Goal: Task Accomplishment & Management: Manage account settings

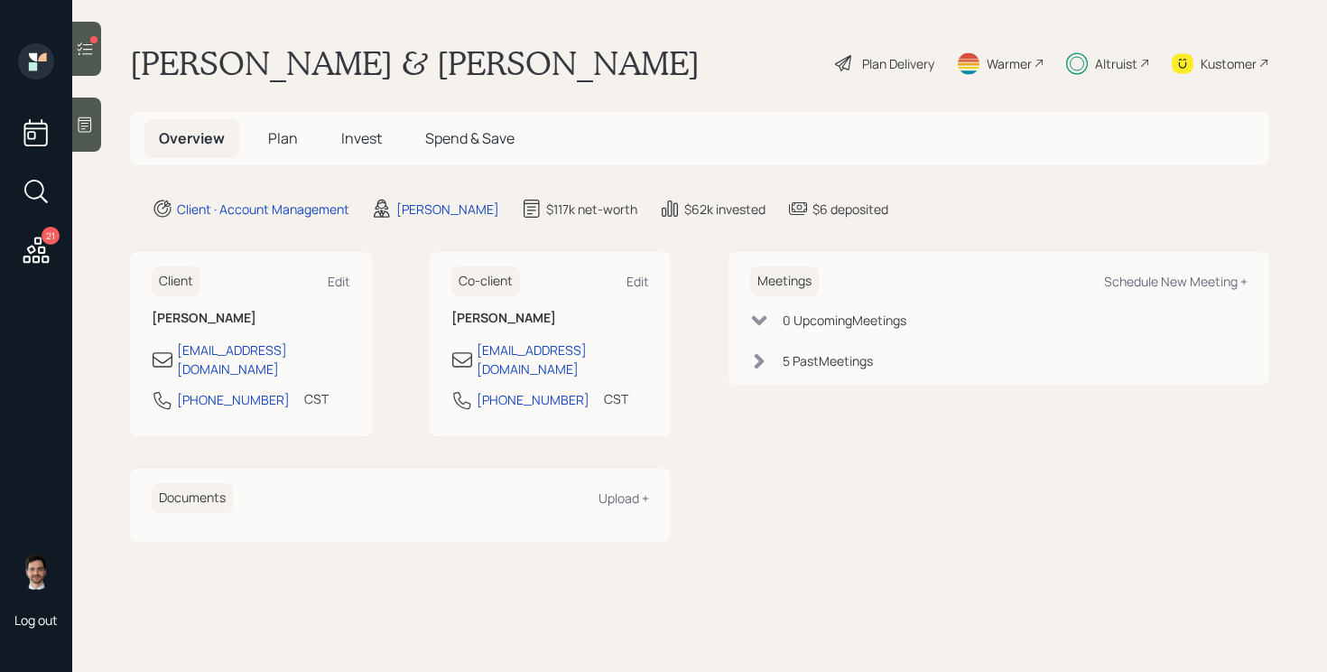
click at [285, 140] on span "Plan" at bounding box center [283, 138] width 30 height 20
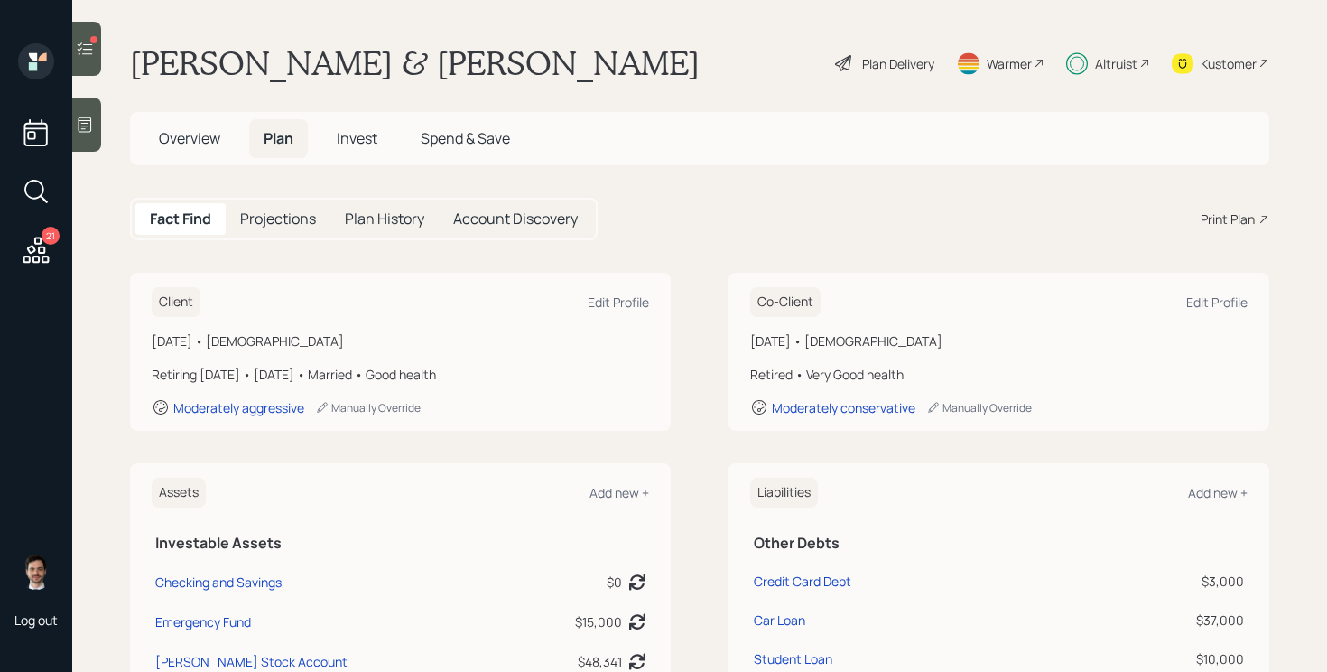
click at [351, 136] on span "Invest" at bounding box center [357, 138] width 41 height 20
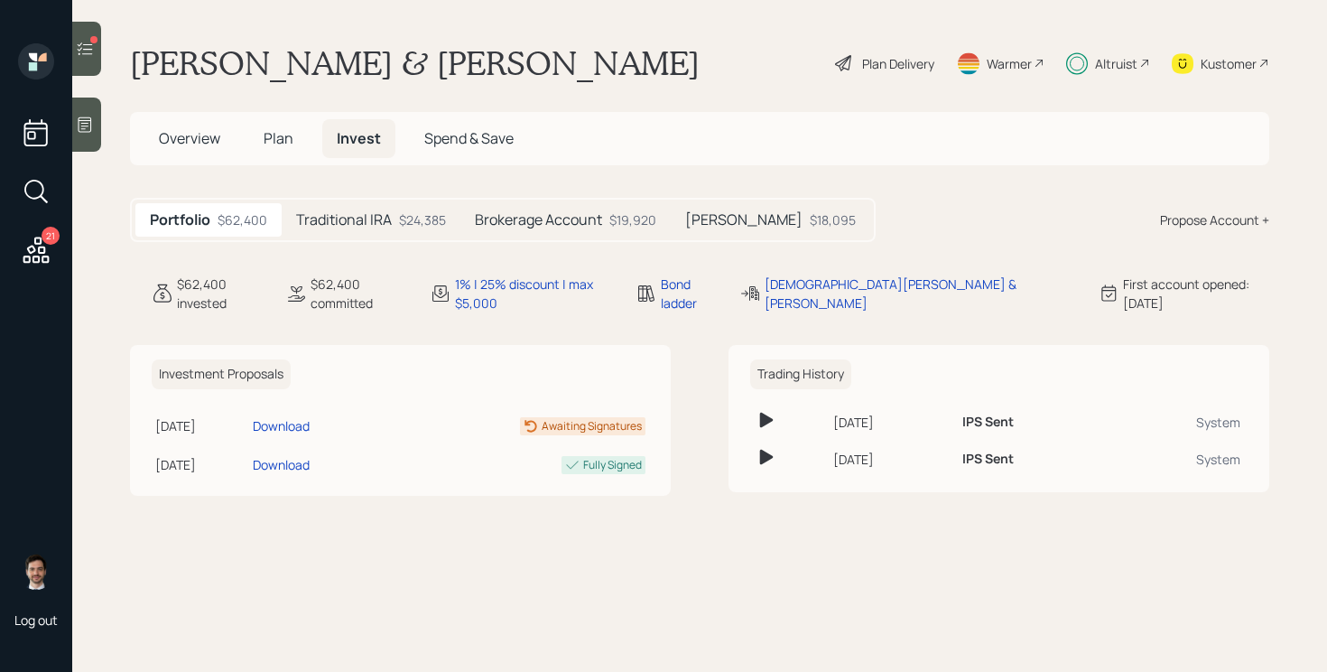
click at [541, 227] on h5 "Brokerage Account" at bounding box center [538, 219] width 127 height 17
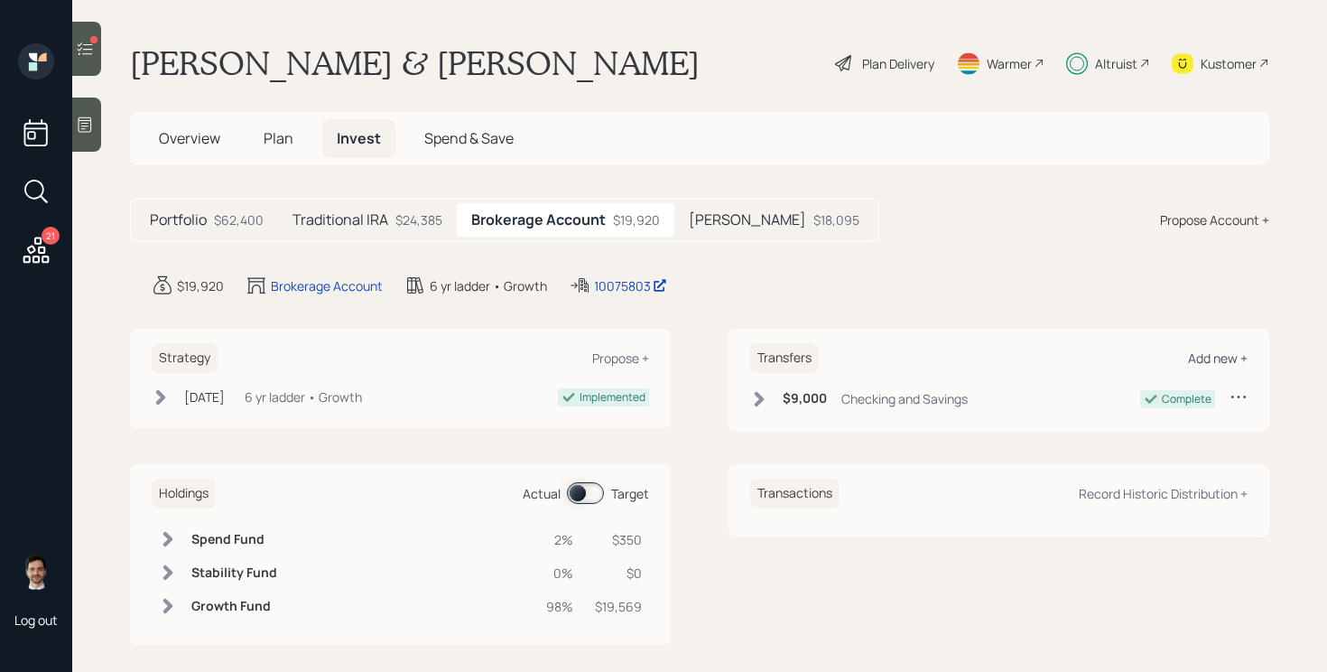
click at [1204, 356] on div "Add new +" at bounding box center [1218, 357] width 60 height 17
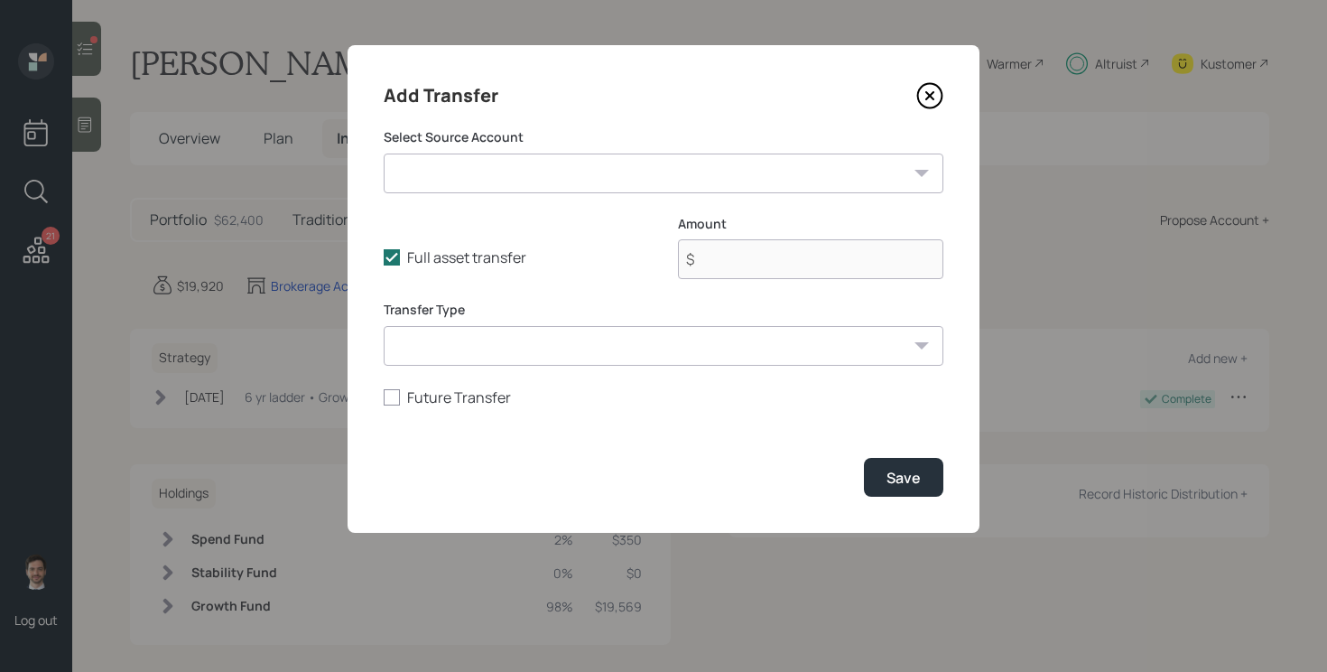
click at [725, 176] on select "Checking and Savings ($0 | Taxable Investment) Emergency Fund ($15,000 | Emerge…" at bounding box center [664, 173] width 560 height 40
select select "9c0e6432-9ec8-4d77-acad-1ed2cfd8e564"
click at [384, 153] on select "Checking and Savings ($0 | Taxable Investment) Emergency Fund ($15,000 | Emerge…" at bounding box center [664, 173] width 560 height 40
type input "$ 15,000"
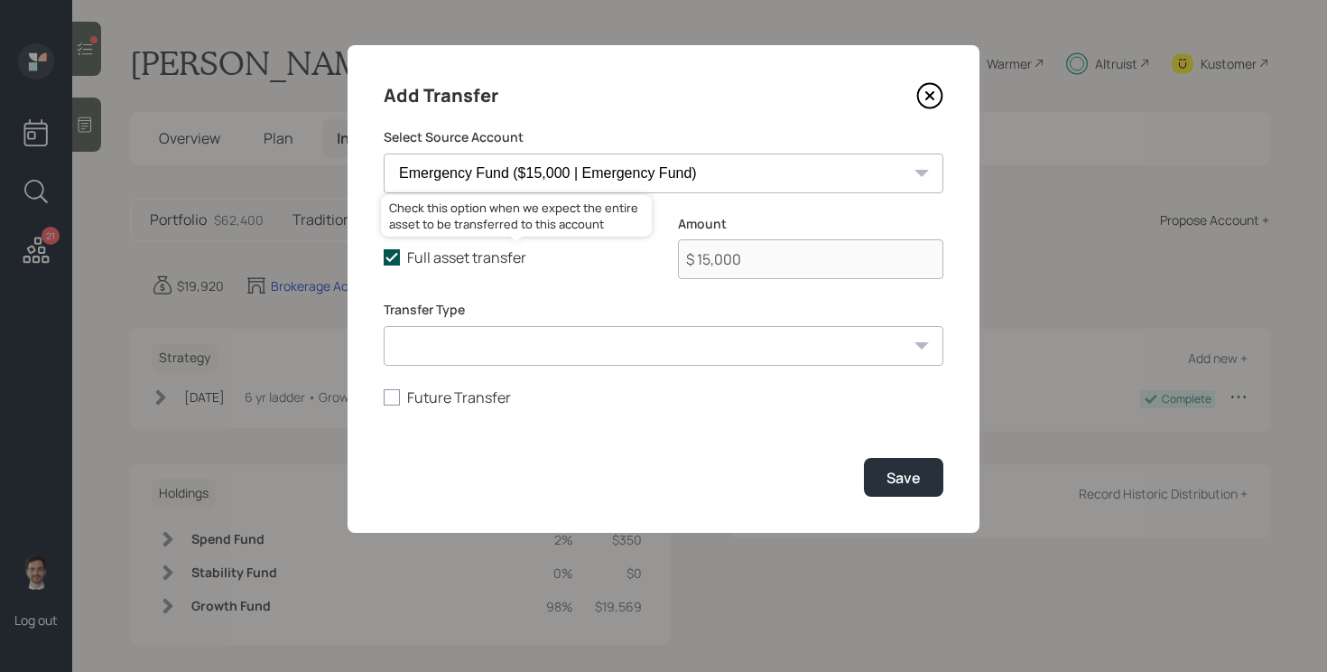
click at [451, 257] on label "Full asset transfer" at bounding box center [516, 257] width 265 height 20
click at [384, 257] on input "Full asset transfer" at bounding box center [383, 257] width 1 height 1
checkbox input "false"
click at [740, 256] on input "$ 15,000" at bounding box center [810, 259] width 265 height 40
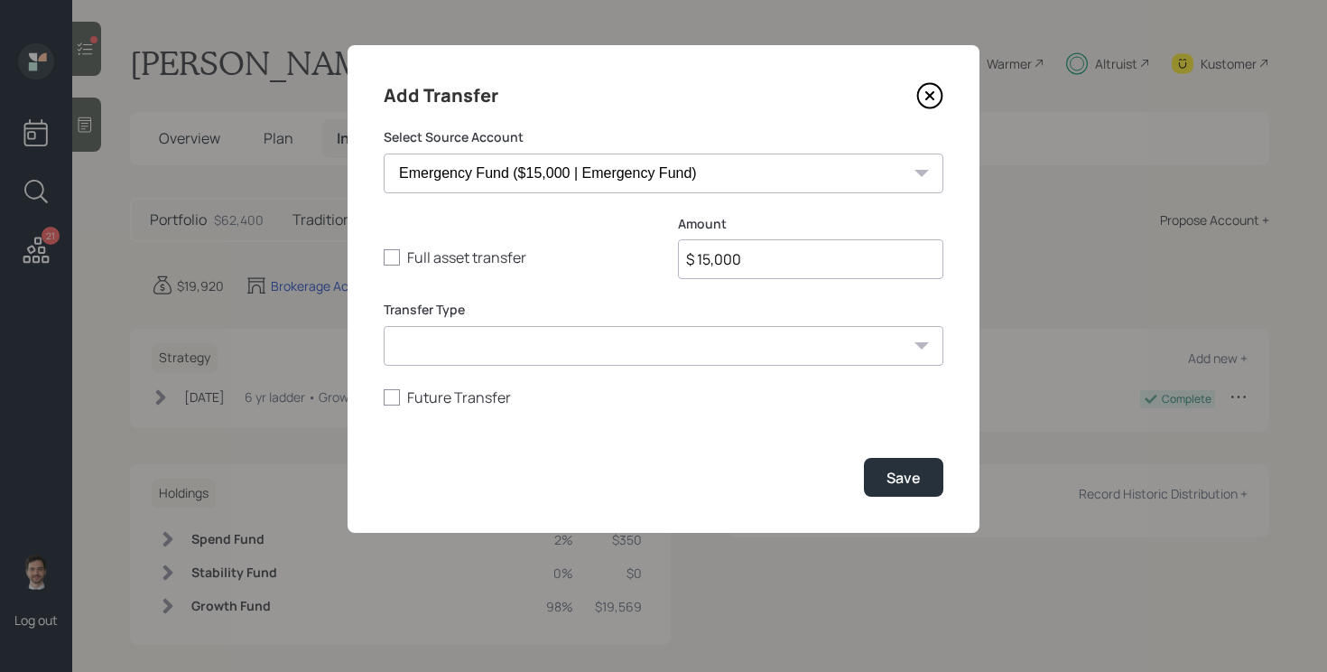
click at [740, 256] on input "$ 15,000" at bounding box center [810, 259] width 265 height 40
type input "$ 150"
click at [891, 468] on div "Save" at bounding box center [903, 478] width 34 height 20
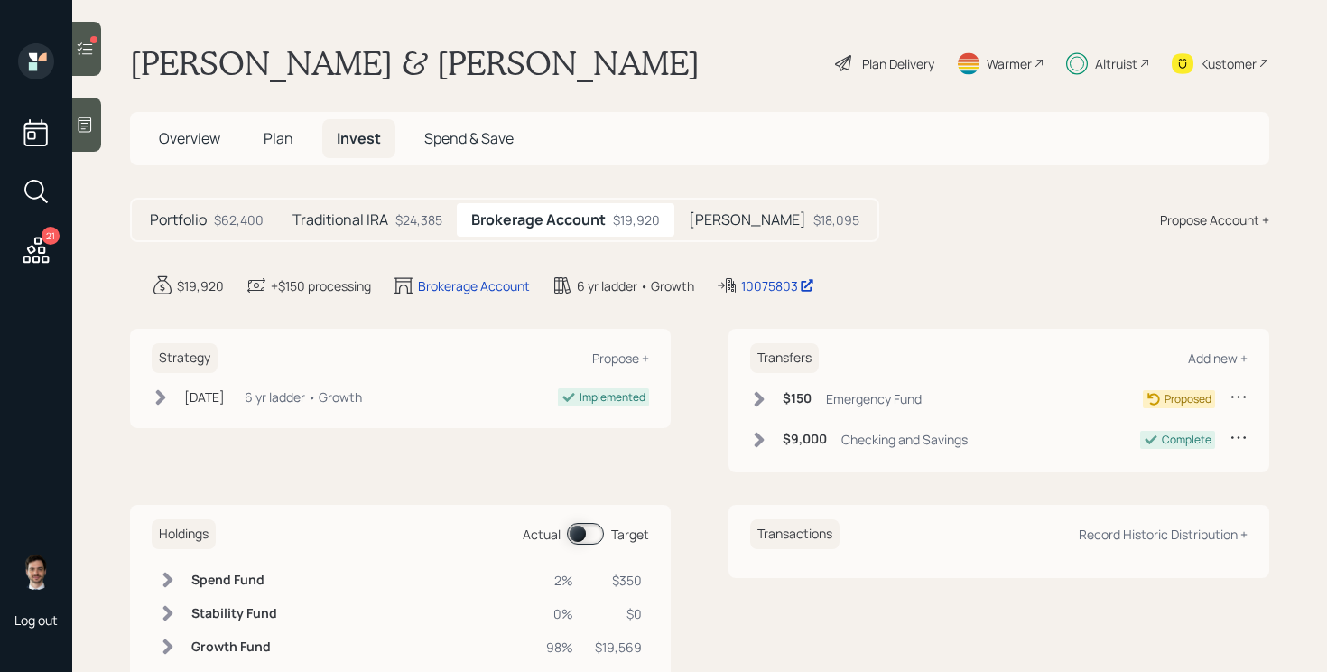
click at [88, 61] on div at bounding box center [86, 49] width 29 height 54
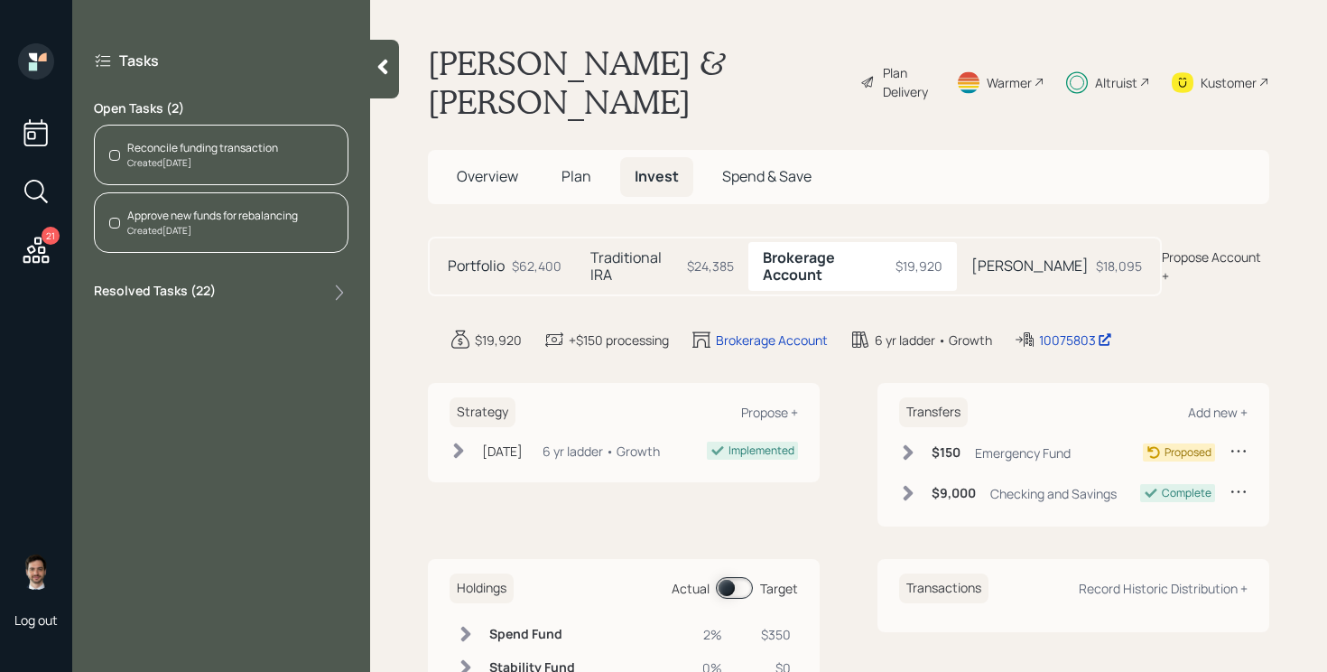
click at [264, 161] on div "Created [DATE]" at bounding box center [202, 163] width 151 height 14
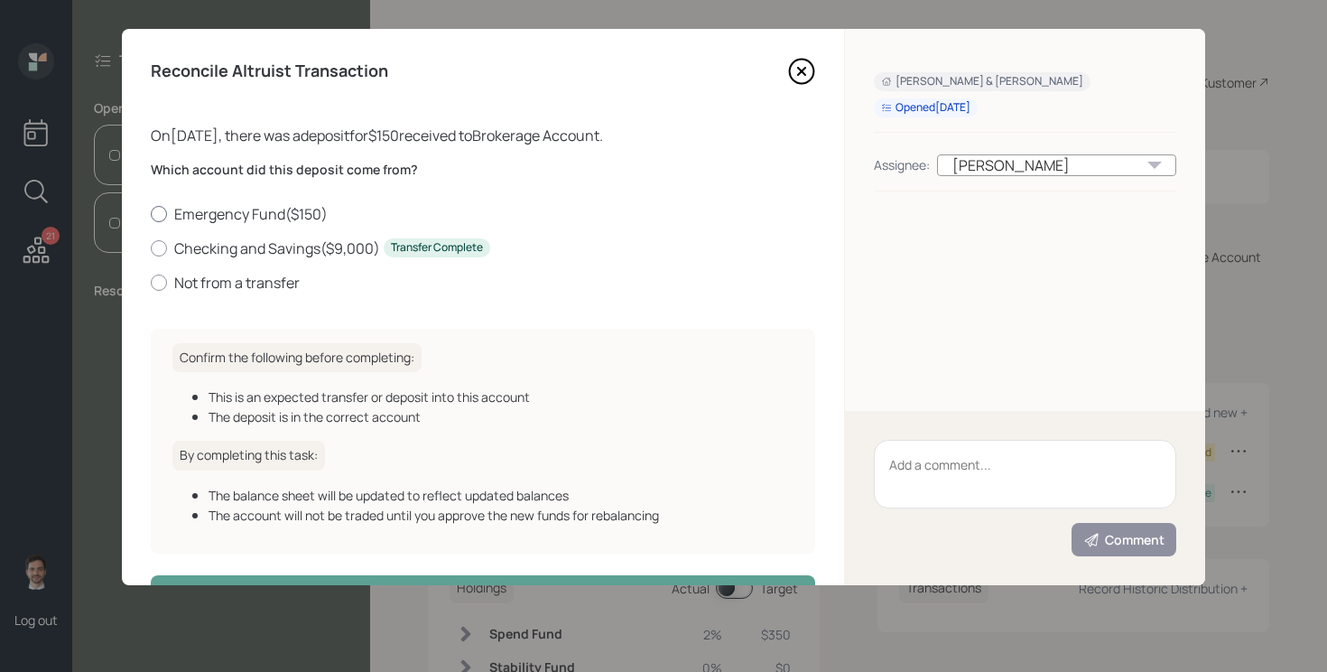
click at [290, 211] on label "Emergency Fund ( $150 )" at bounding box center [483, 214] width 664 height 20
click at [151, 213] on input "Emergency Fund ( $150 )" at bounding box center [150, 213] width 1 height 1
radio input "true"
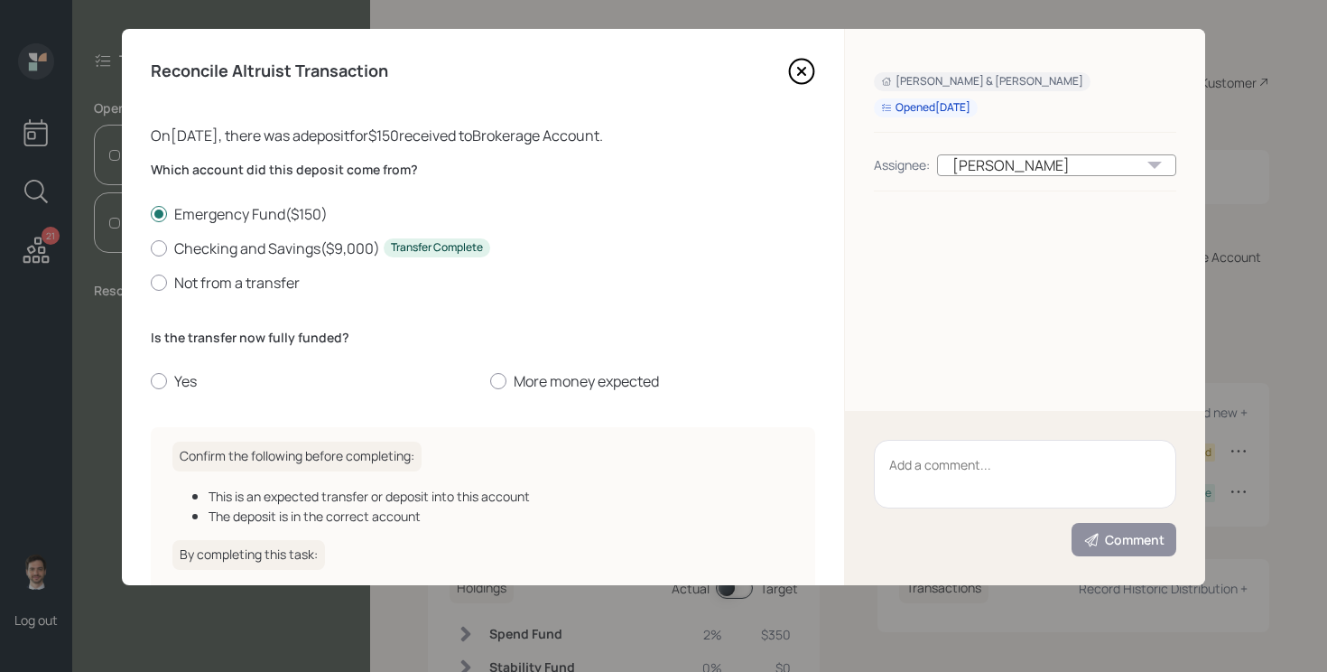
click at [180, 369] on div "Is the transfer now fully funded? Yes More money expected" at bounding box center [483, 360] width 664 height 63
click at [176, 371] on label "Yes" at bounding box center [313, 381] width 325 height 20
click at [151, 381] on input "Yes" at bounding box center [150, 381] width 1 height 1
radio input "true"
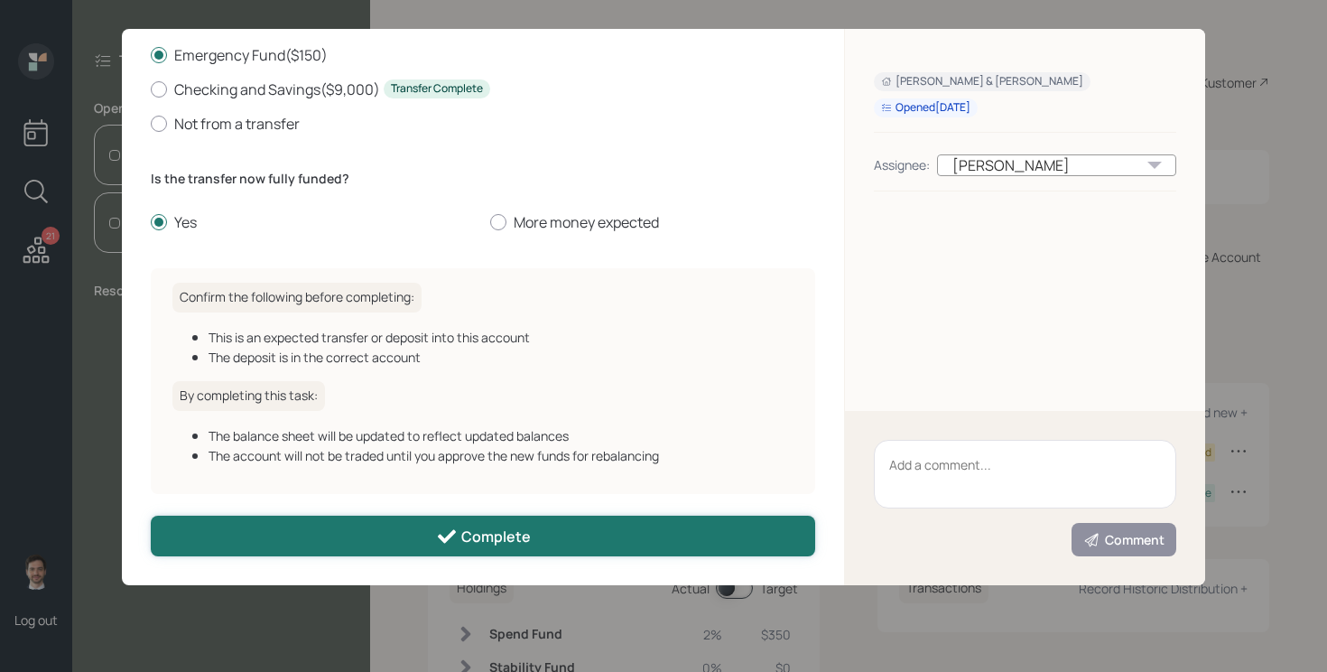
click at [366, 542] on button "Complete" at bounding box center [483, 535] width 664 height 41
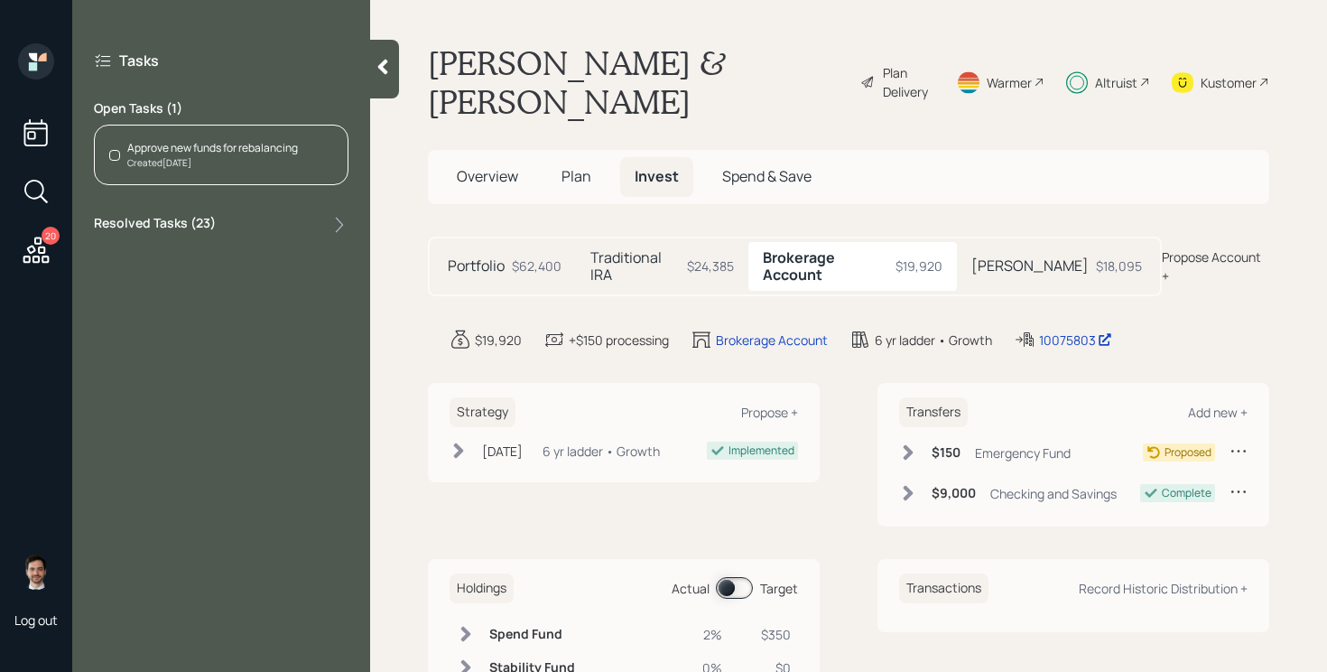
click at [258, 135] on div "Approve new funds for rebalancing Created [DATE]" at bounding box center [221, 155] width 255 height 60
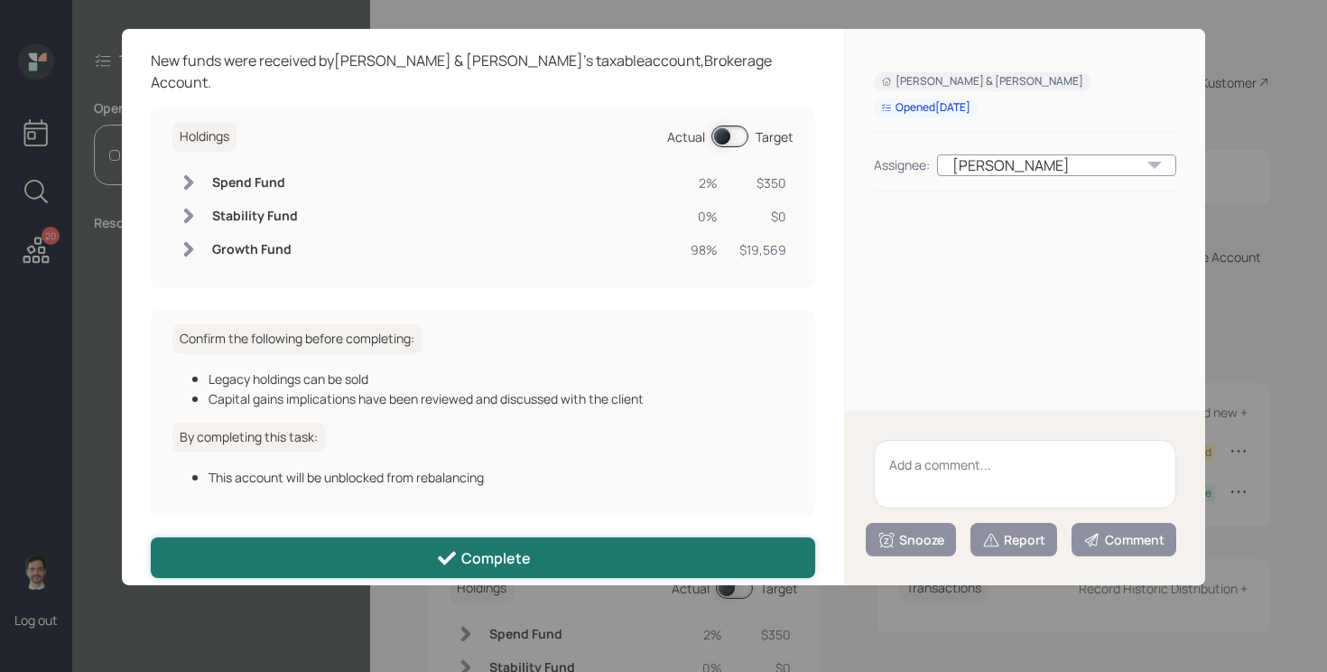
click at [461, 547] on div "Complete" at bounding box center [483, 558] width 95 height 22
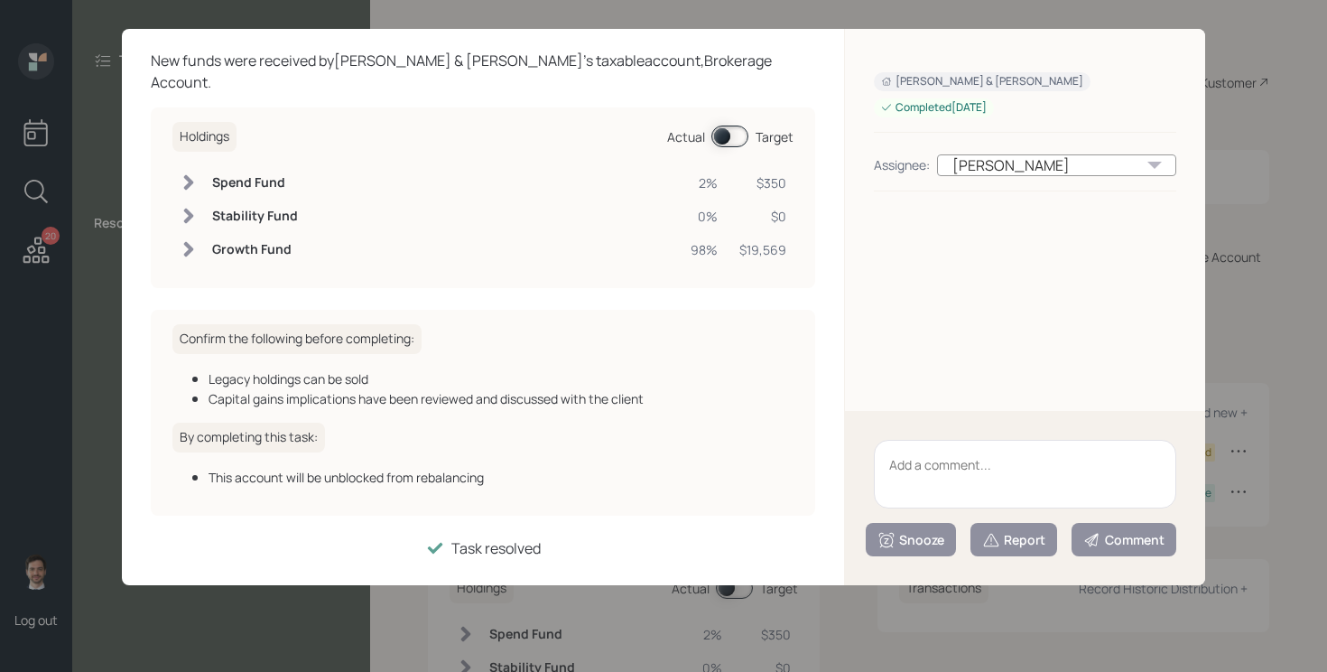
scroll to position [55, 0]
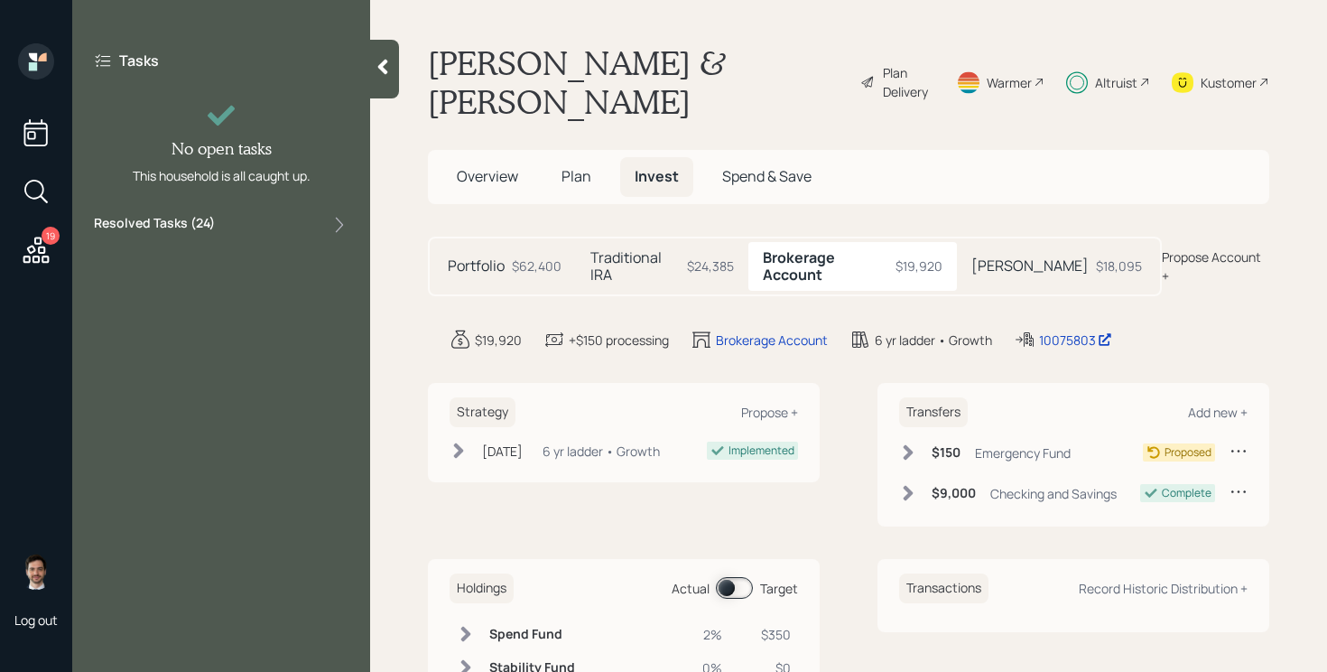
click at [42, 242] on icon at bounding box center [36, 250] width 32 height 32
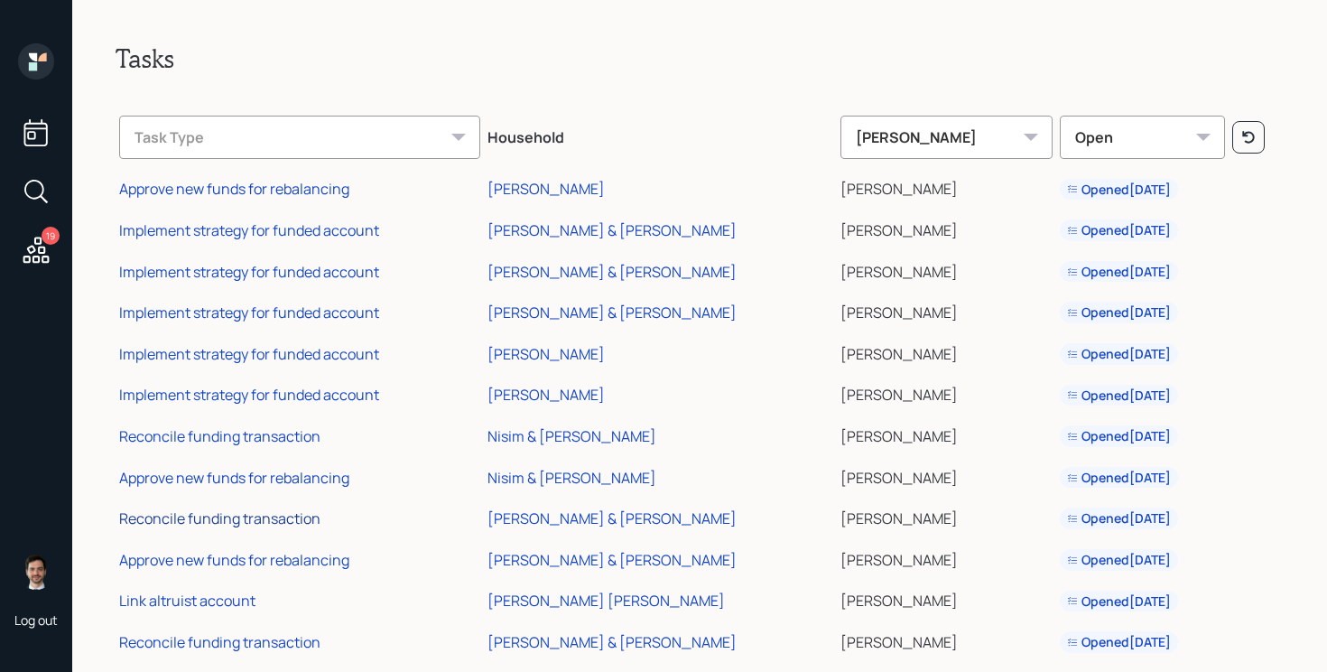
click at [261, 523] on div "Reconcile funding transaction" at bounding box center [219, 518] width 201 height 20
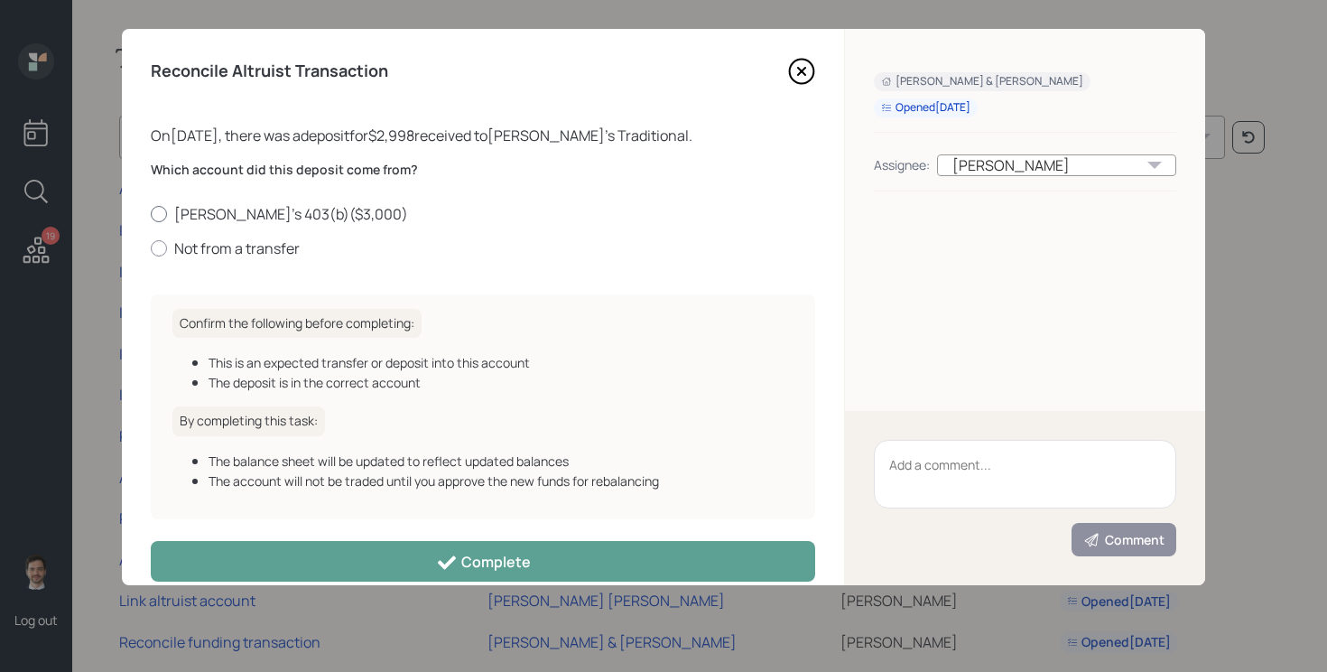
click at [301, 214] on label "[PERSON_NAME]'s 403(b) ( $3,000 )" at bounding box center [483, 214] width 664 height 20
click at [151, 214] on input "[PERSON_NAME]'s 403(b) ( $3,000 )" at bounding box center [150, 213] width 1 height 1
radio input "true"
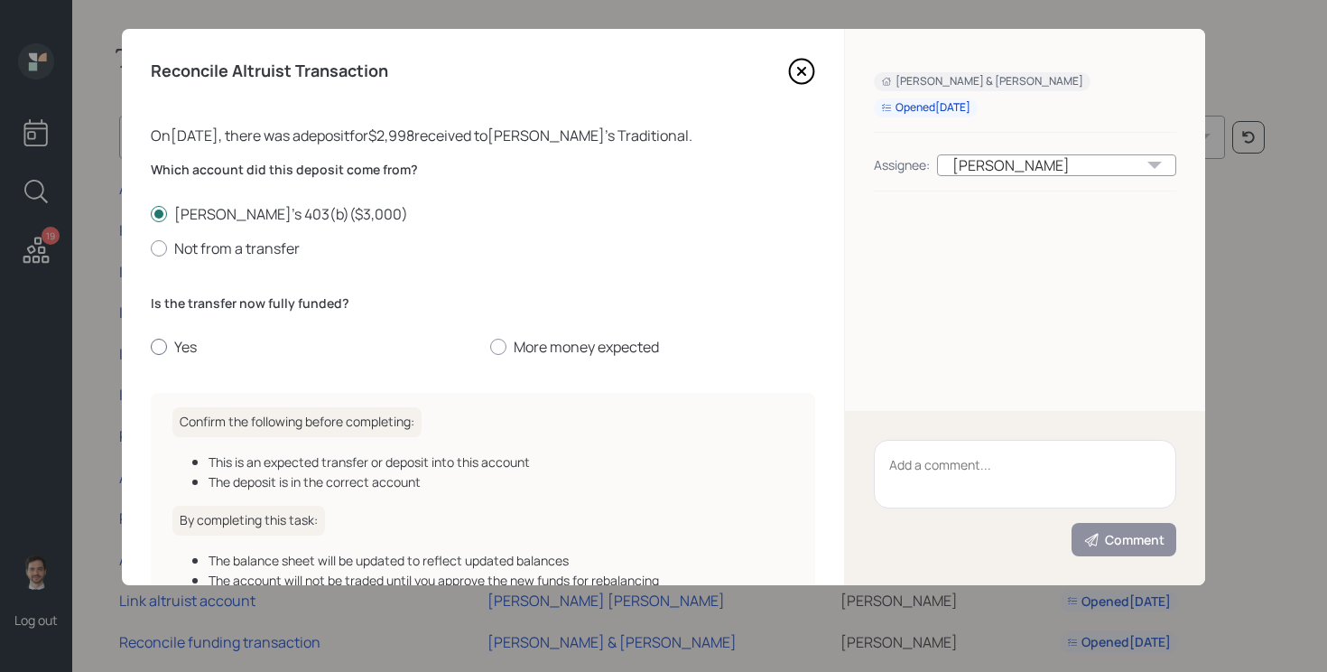
click at [178, 346] on label "Yes" at bounding box center [313, 347] width 325 height 20
click at [151, 347] on input "Yes" at bounding box center [150, 347] width 1 height 1
radio input "true"
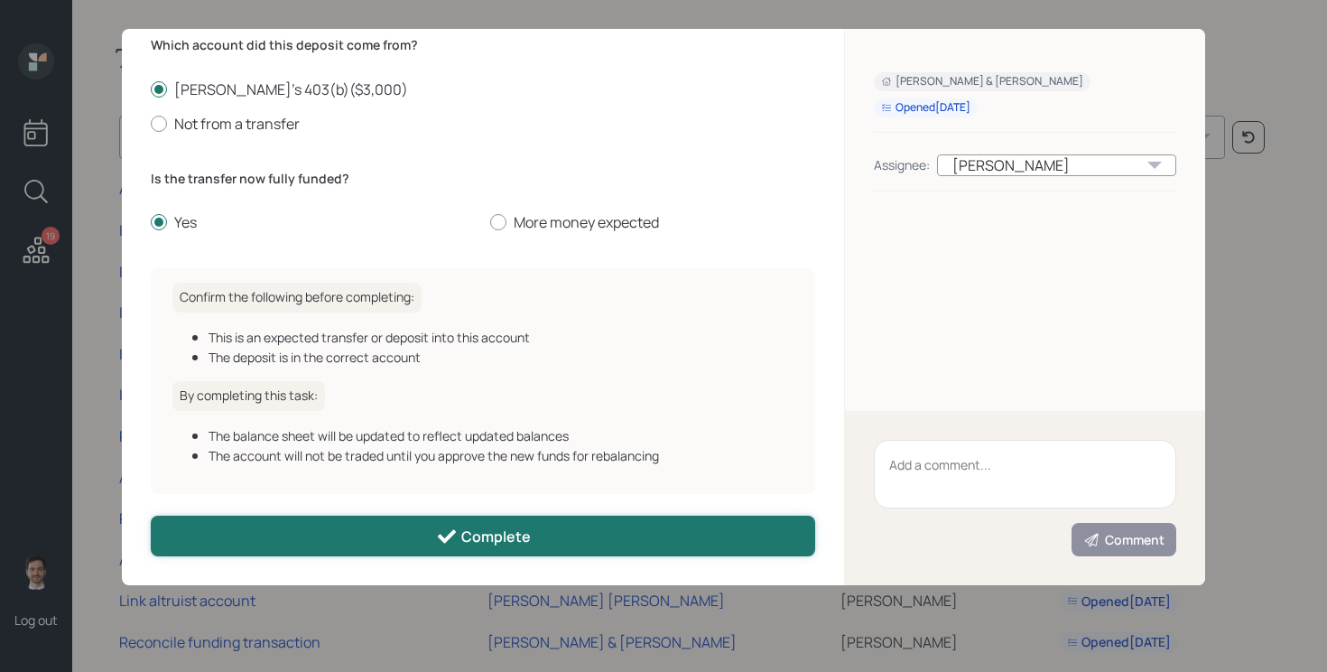
click at [384, 541] on button "Complete" at bounding box center [483, 535] width 664 height 41
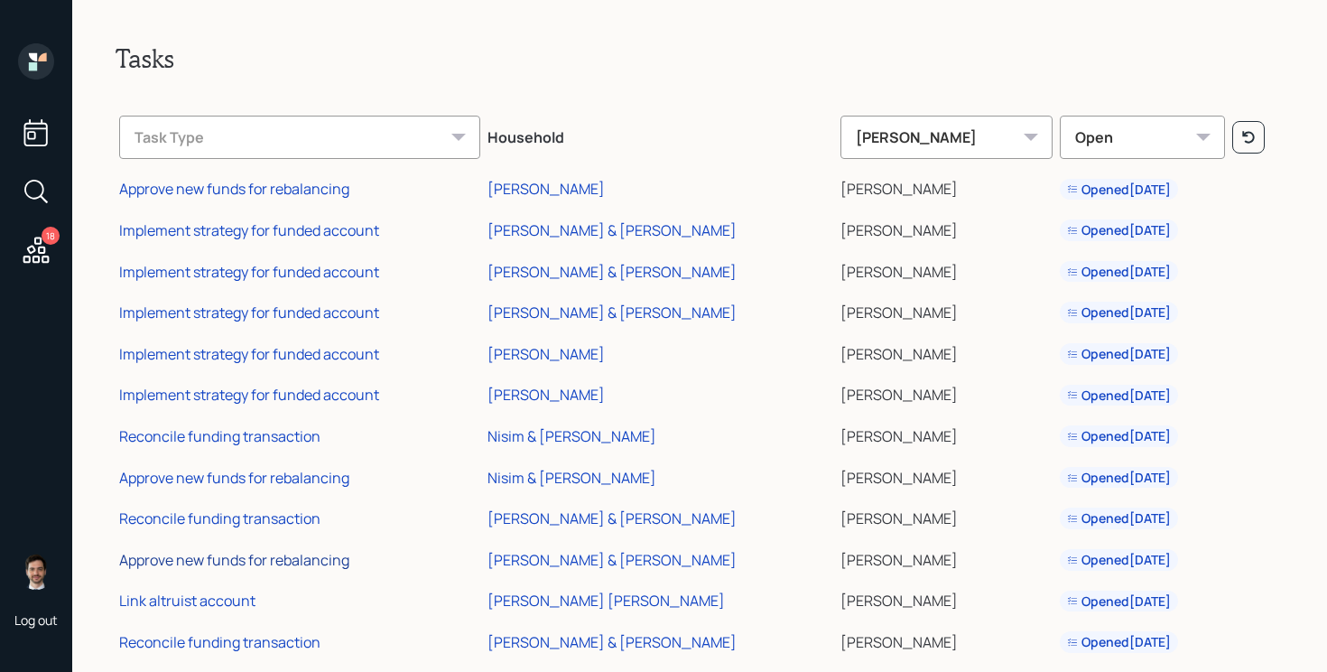
click at [259, 553] on div "Approve new funds for rebalancing" at bounding box center [234, 560] width 230 height 20
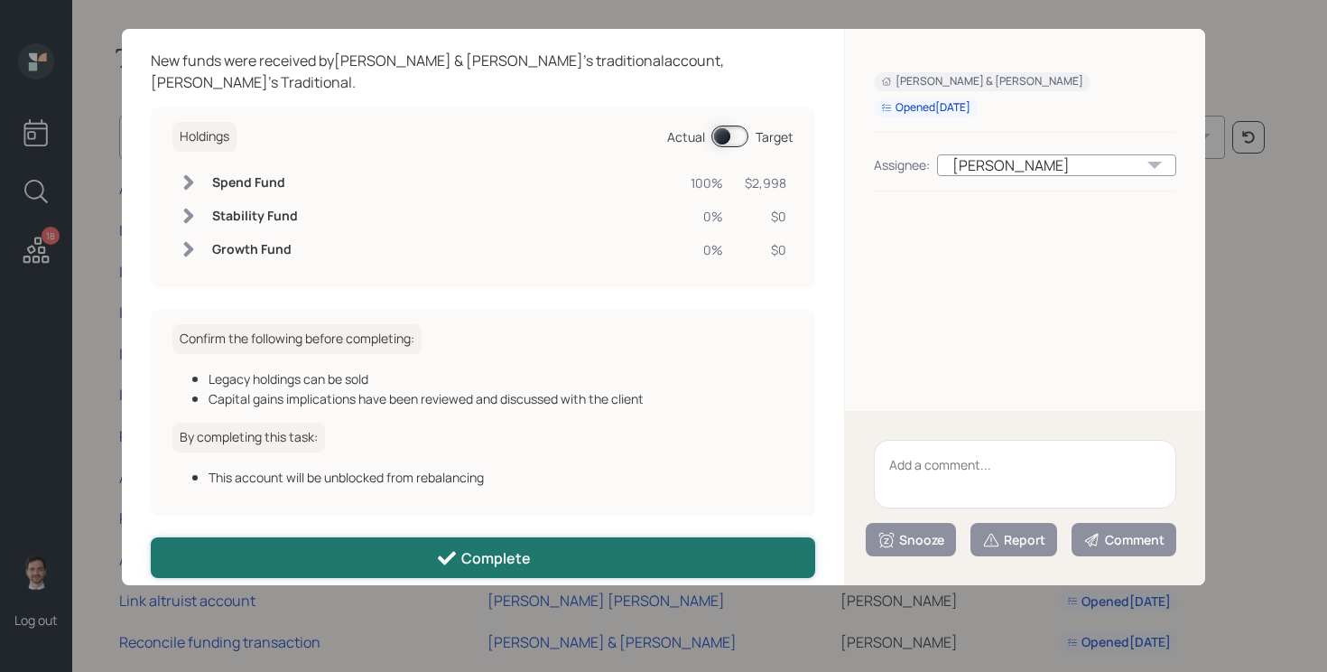
click at [425, 537] on button "Complete" at bounding box center [483, 557] width 664 height 41
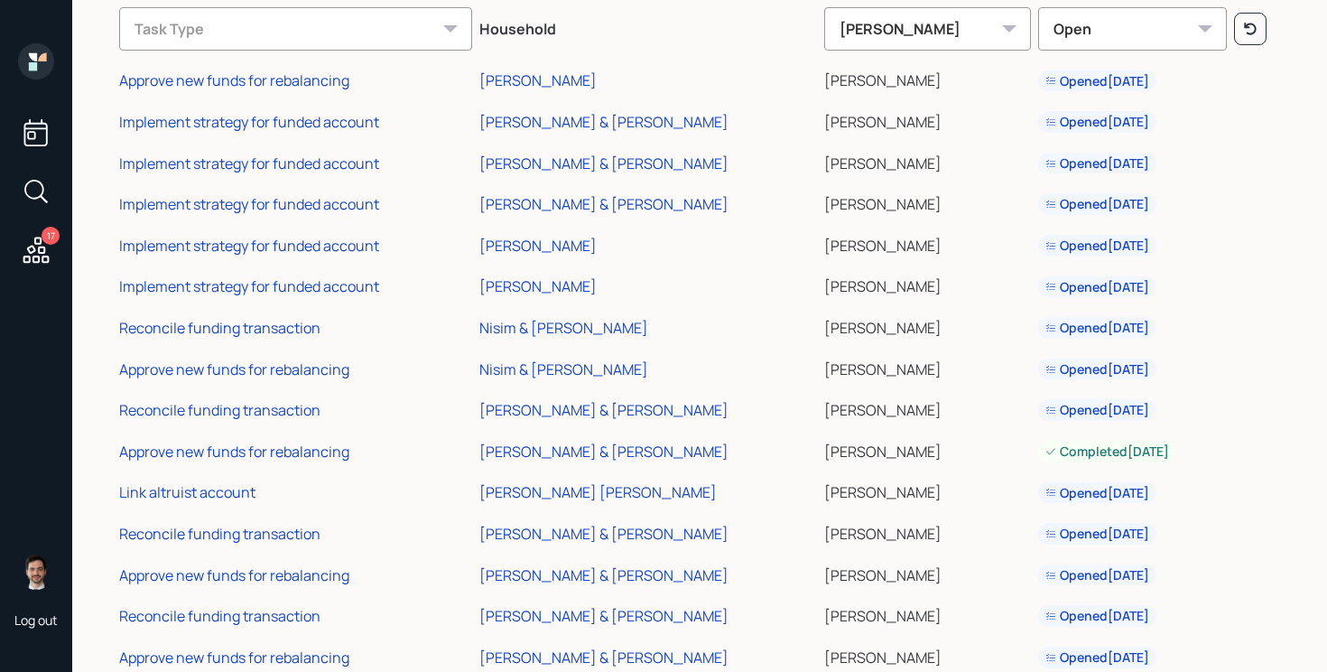
scroll to position [115, 0]
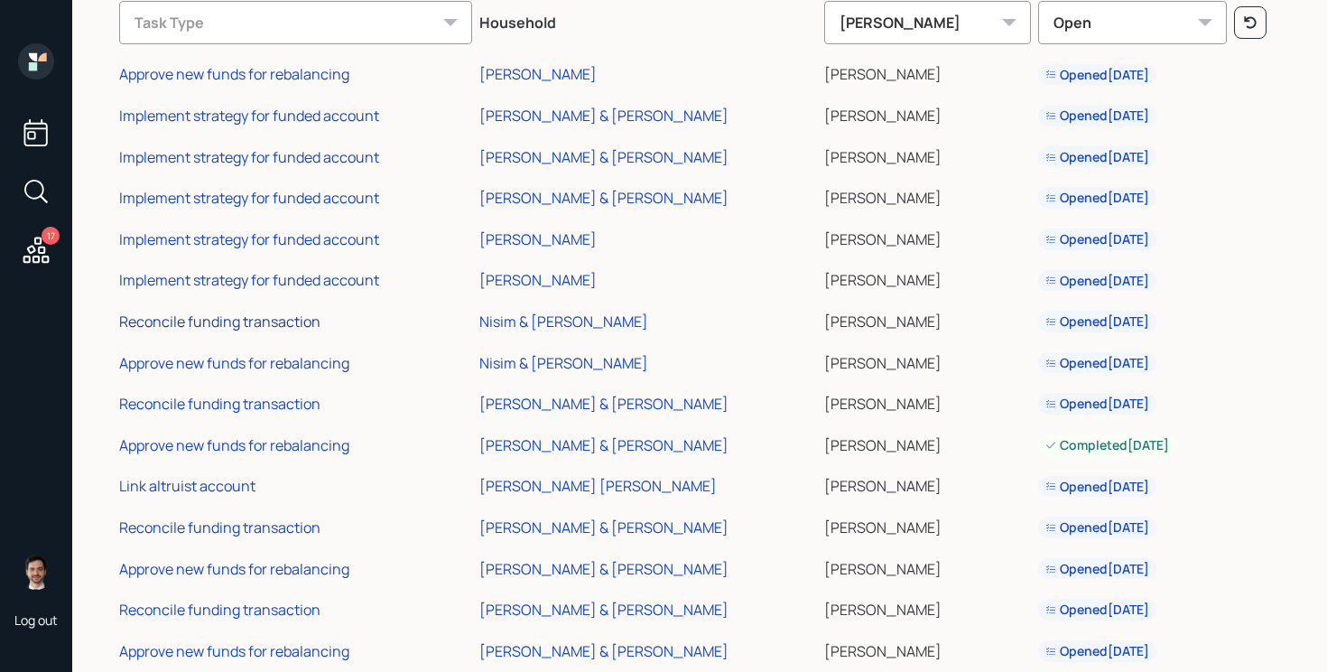
click at [232, 317] on div "Reconcile funding transaction" at bounding box center [219, 321] width 201 height 20
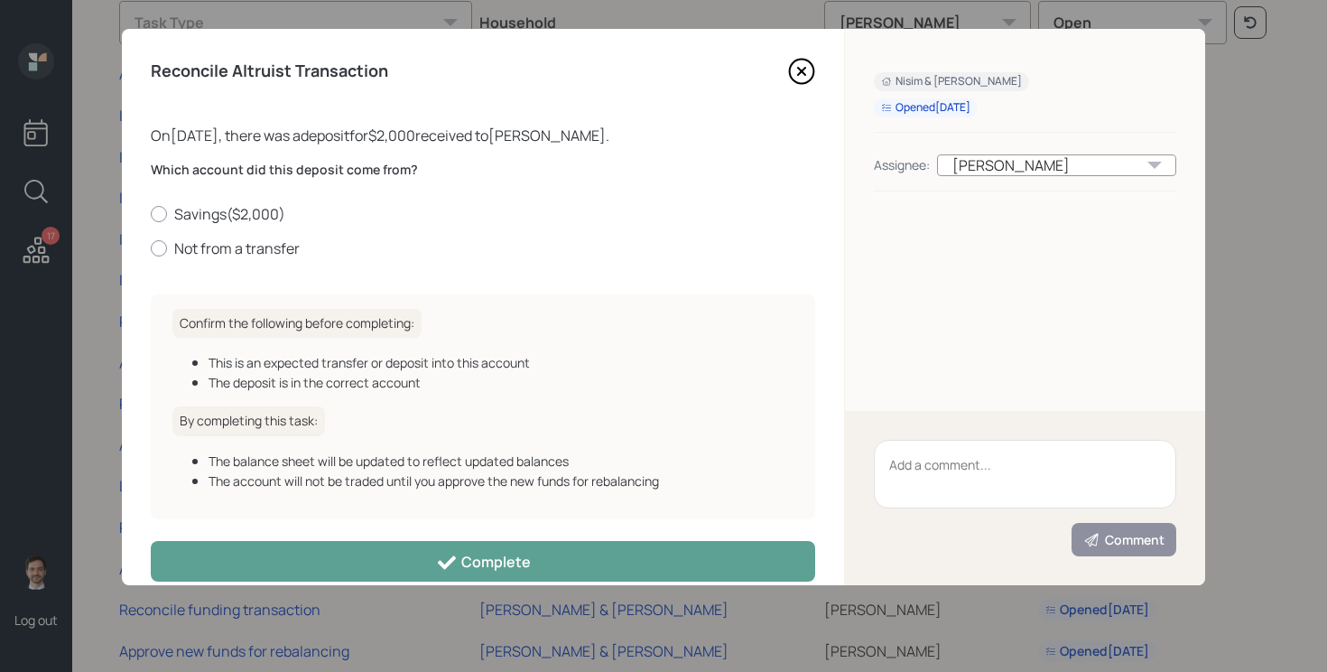
click at [802, 73] on icon at bounding box center [801, 71] width 7 height 7
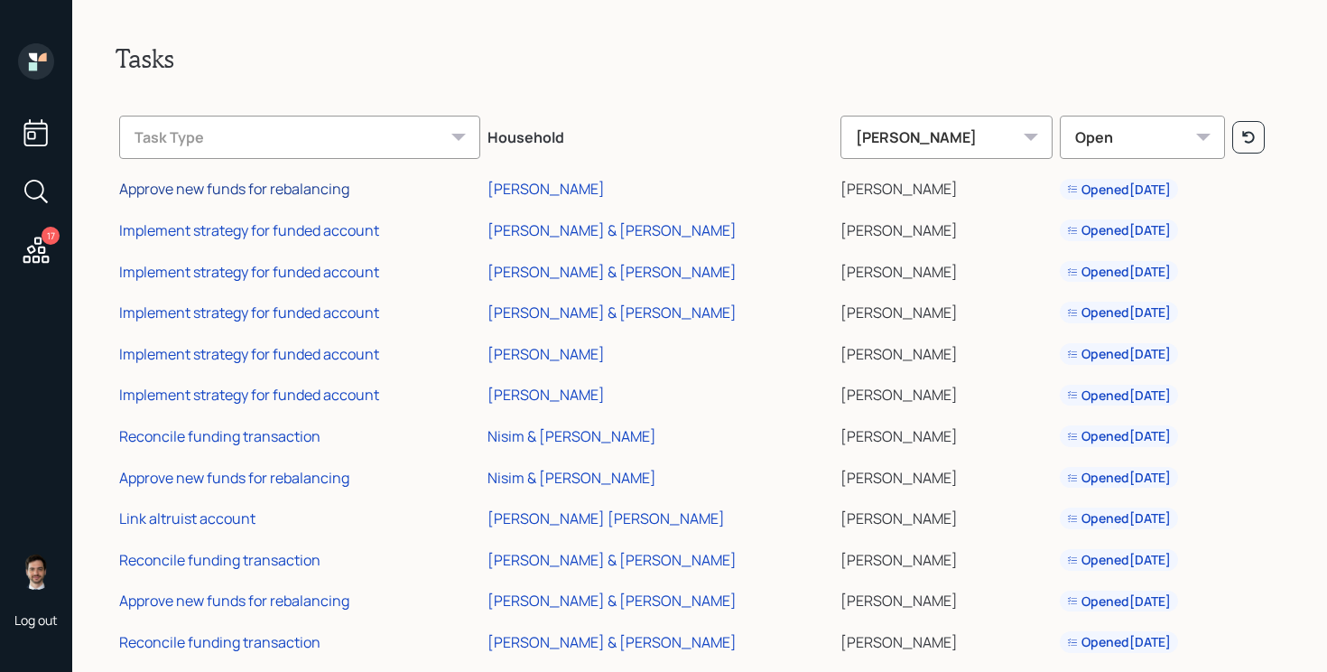
click at [333, 193] on div "Approve new funds for rebalancing" at bounding box center [234, 189] width 230 height 20
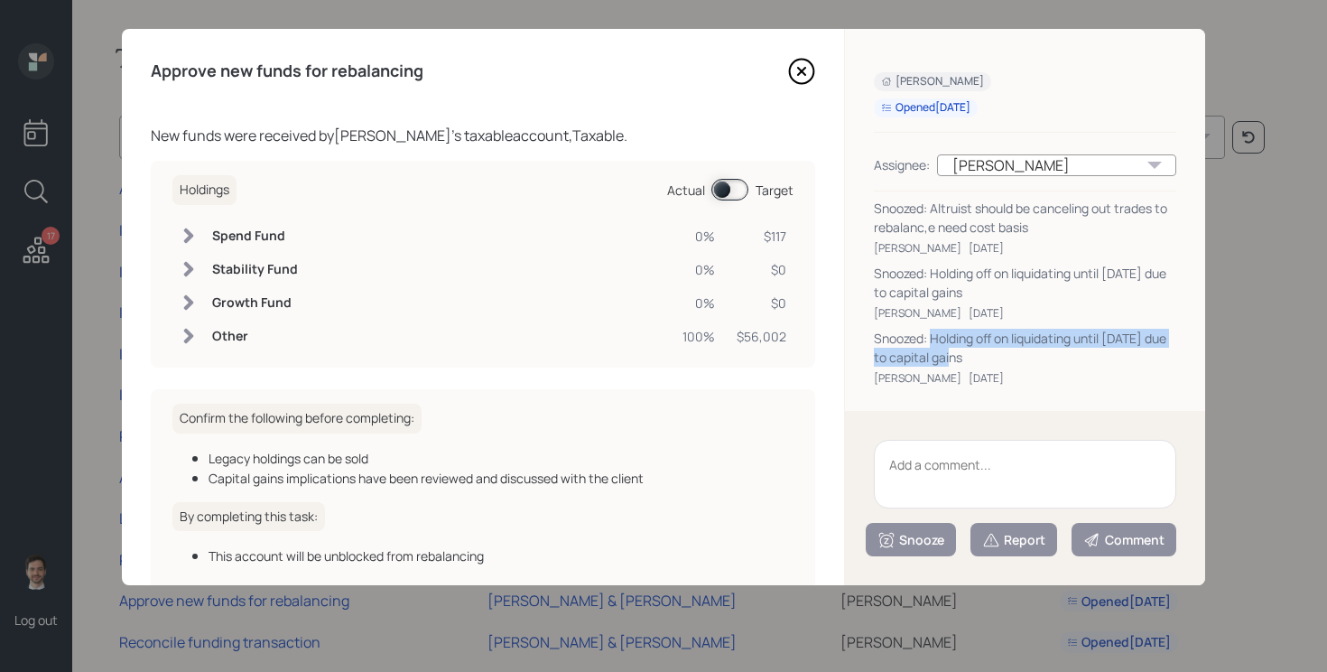
drag, startPoint x: 964, startPoint y: 354, endPoint x: 931, endPoint y: 336, distance: 38.0
click at [931, 336] on div "Snoozed: Holding off on liquidating until 2026 due to capital gains" at bounding box center [1025, 348] width 302 height 38
copy div "Holding off on liquidating until 2026 due to capital gains"
click at [1048, 482] on textarea at bounding box center [1025, 474] width 302 height 69
paste textarea "Holding off on liquidating until 2026 due to capital gains"
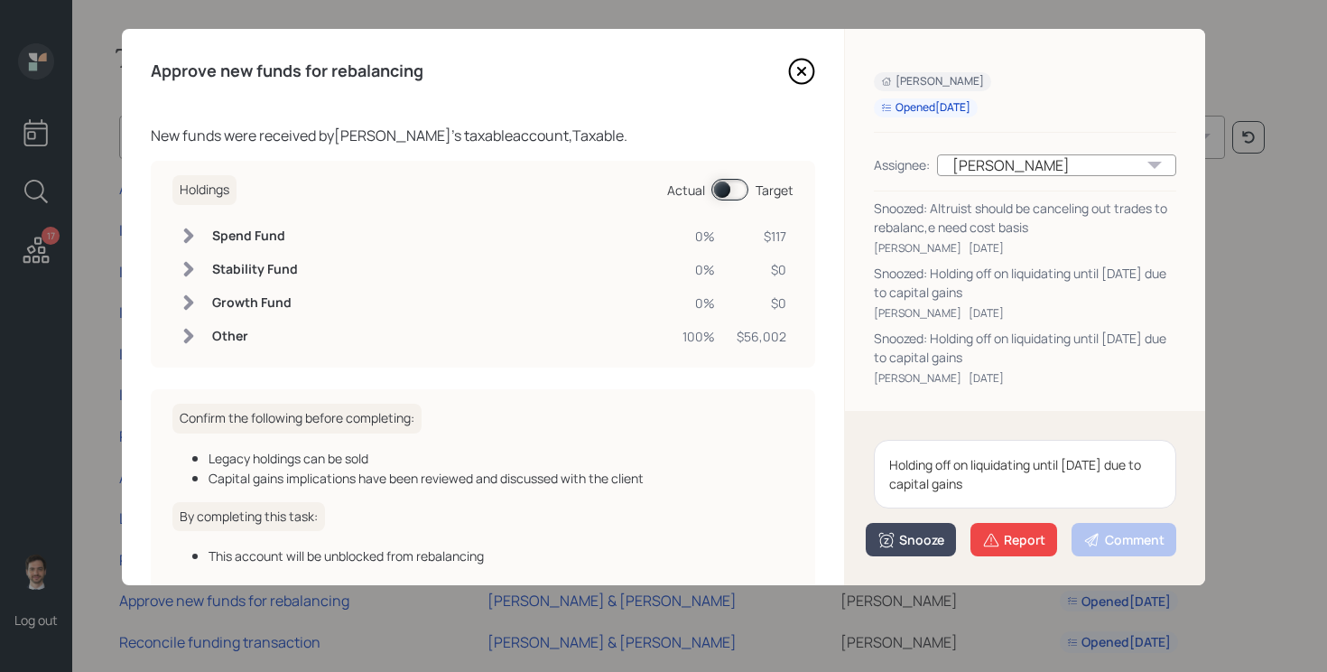
type textarea "Holding off on liquidating until 2026 due to capital gains"
click at [904, 529] on button "Snooze" at bounding box center [911, 539] width 90 height 33
click at [910, 505] on button "2 weeks" at bounding box center [911, 500] width 88 height 35
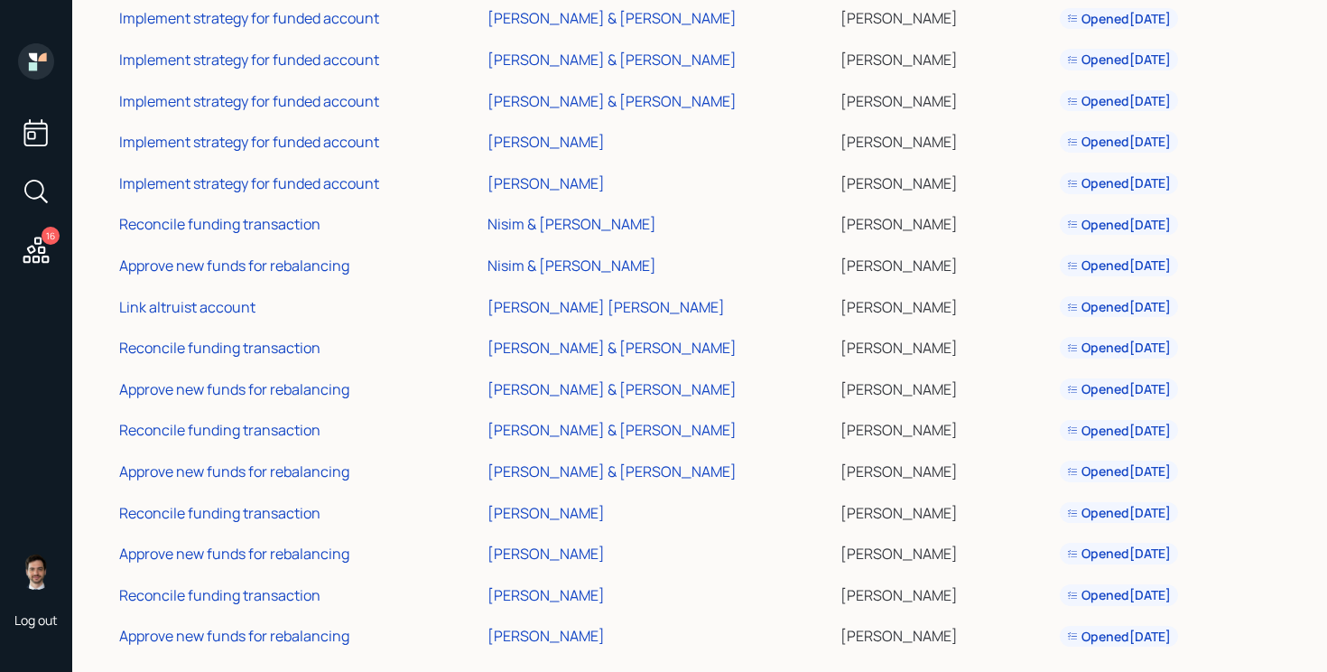
scroll to position [171, 0]
click at [260, 508] on div "Reconcile funding transaction" at bounding box center [219, 512] width 201 height 20
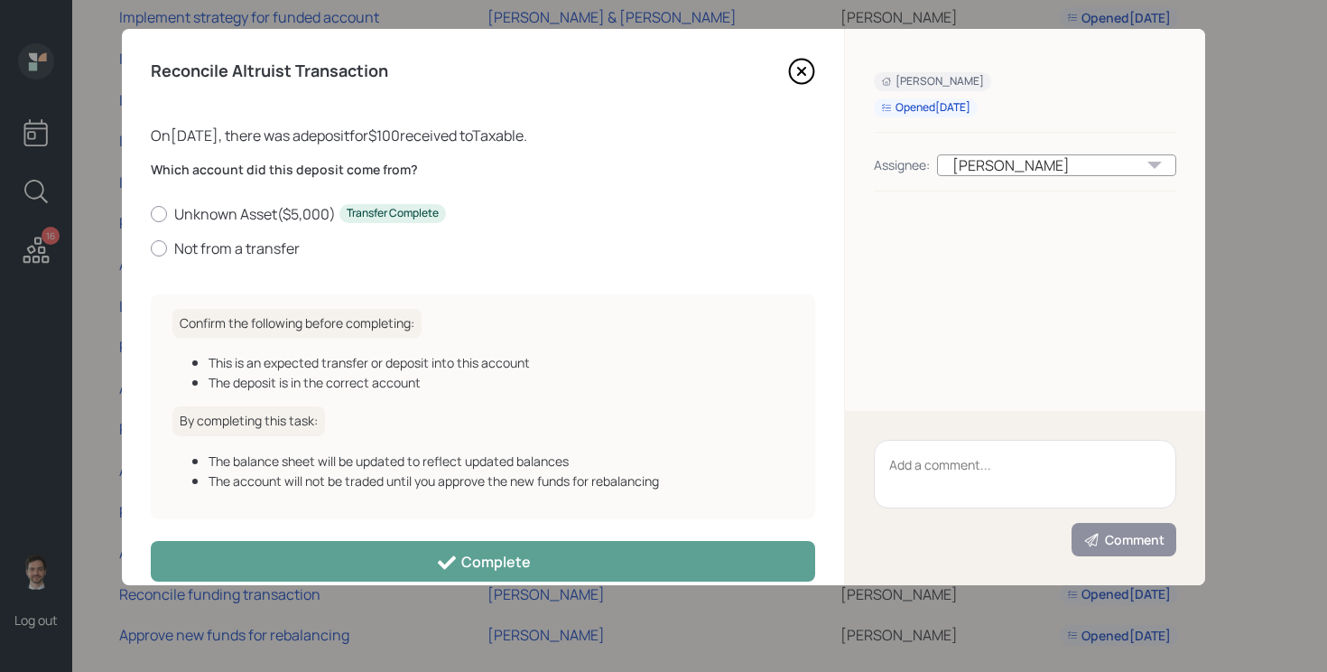
click at [806, 70] on icon at bounding box center [801, 71] width 27 height 27
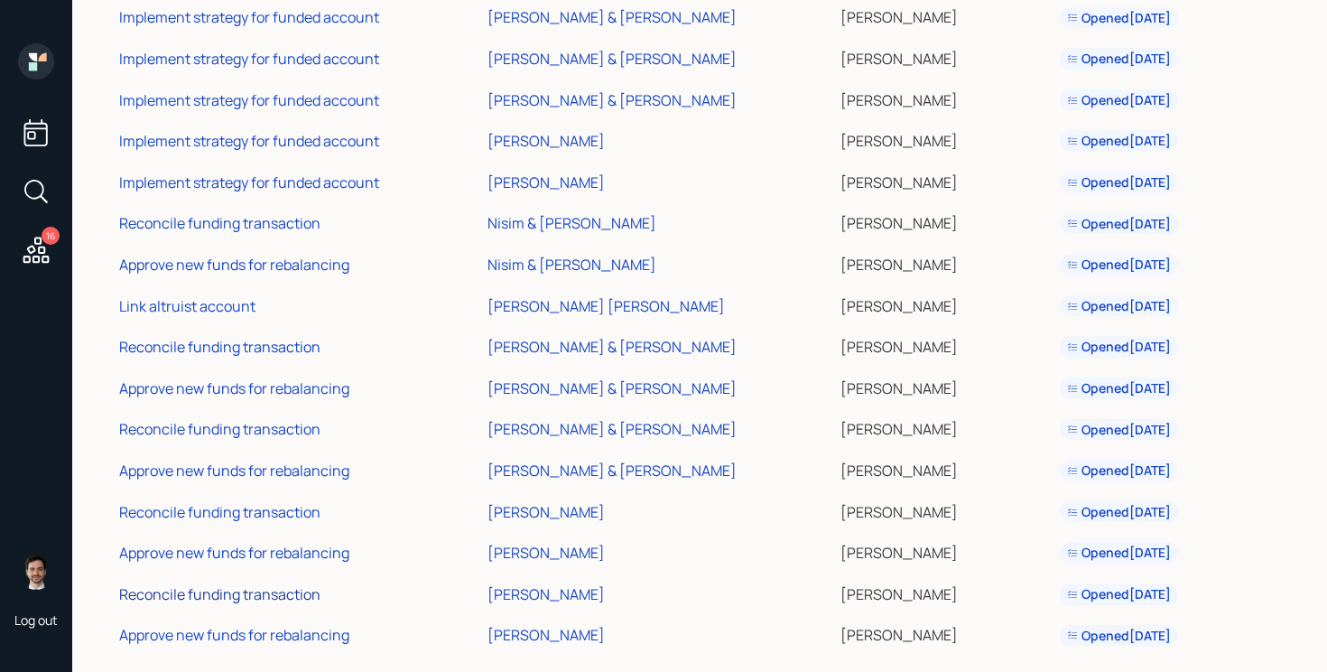
click at [237, 596] on div "Reconcile funding transaction" at bounding box center [219, 594] width 201 height 20
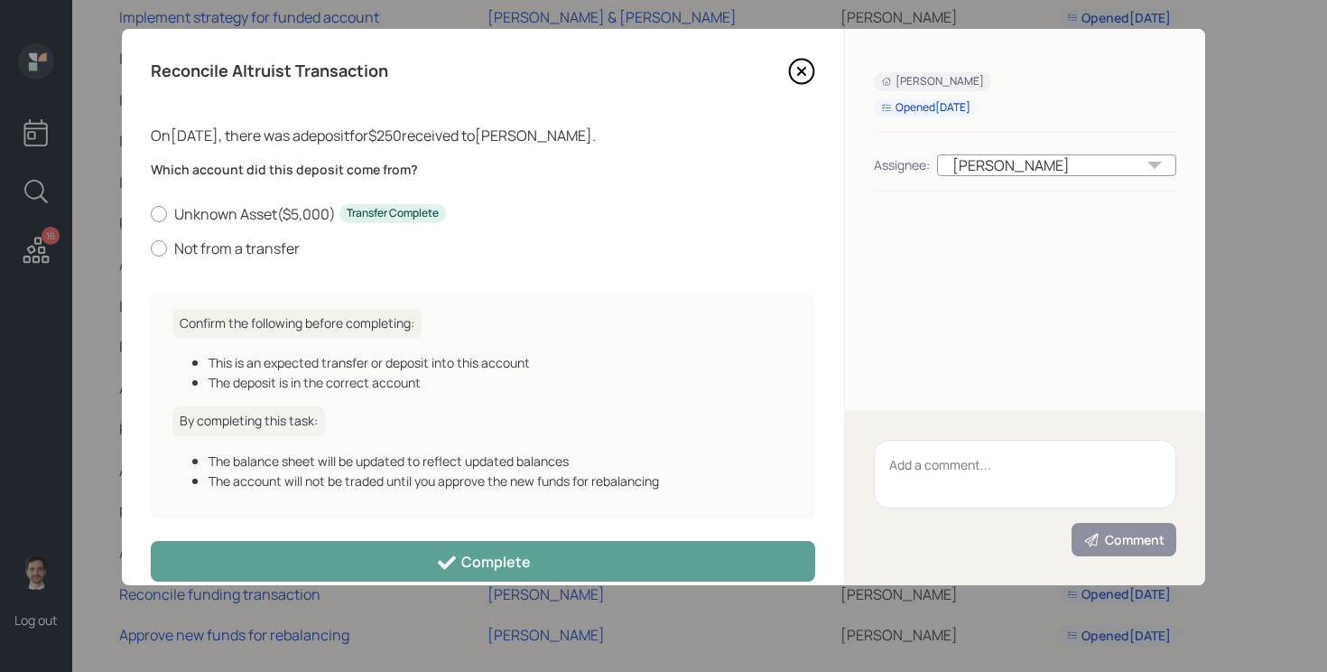
click at [802, 77] on icon at bounding box center [801, 71] width 27 height 27
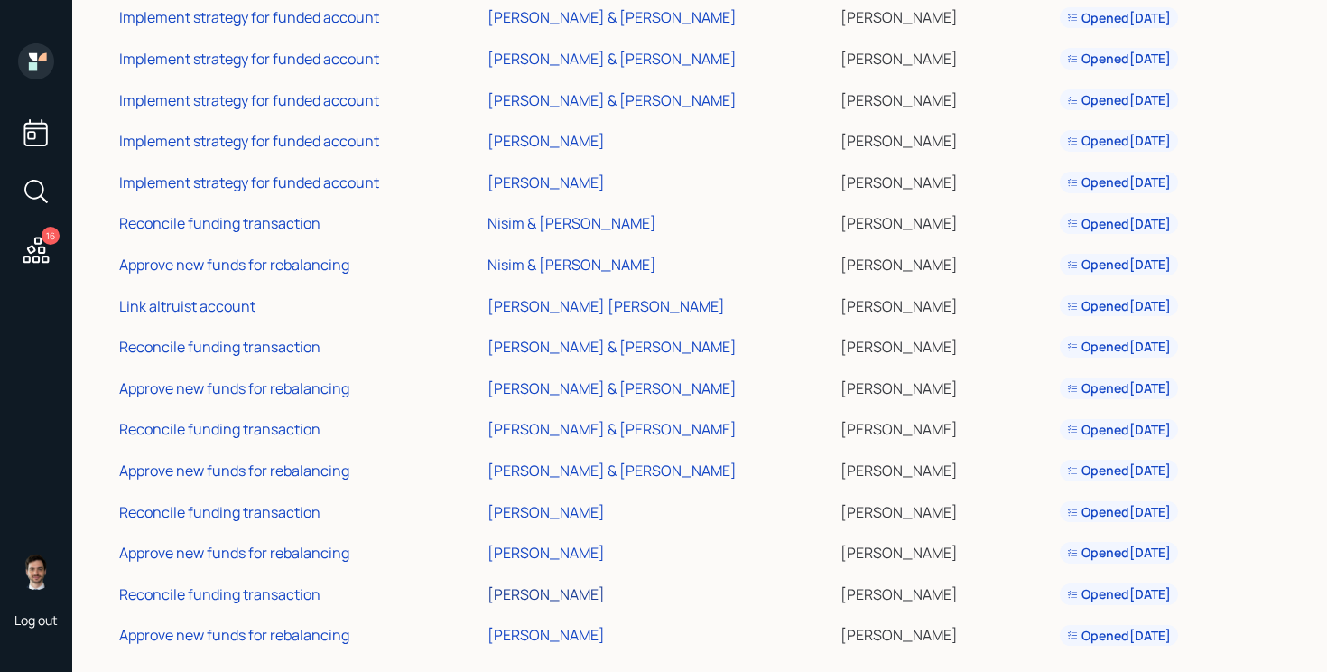
click at [554, 593] on div "[PERSON_NAME]" at bounding box center [545, 594] width 117 height 20
